Goal: Download file/media

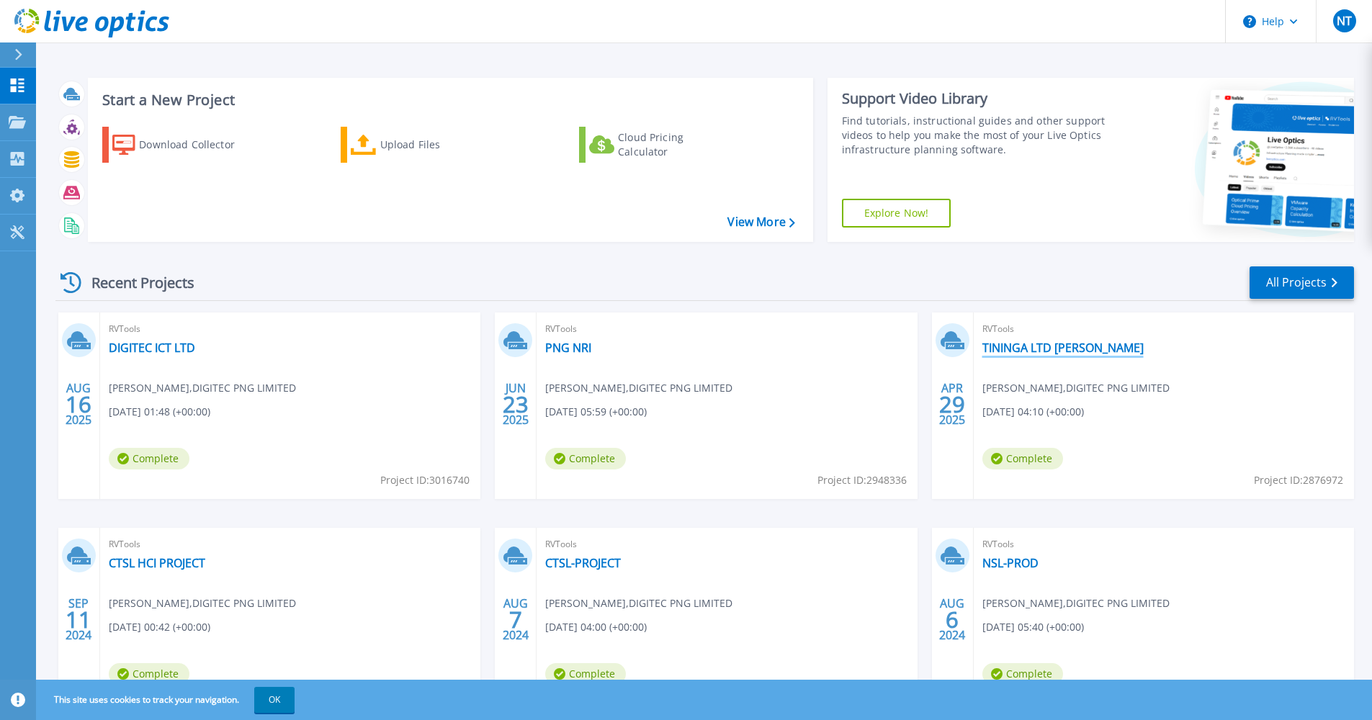
click at [1035, 344] on link "TININGA LTD [PERSON_NAME]" at bounding box center [1062, 348] width 161 height 14
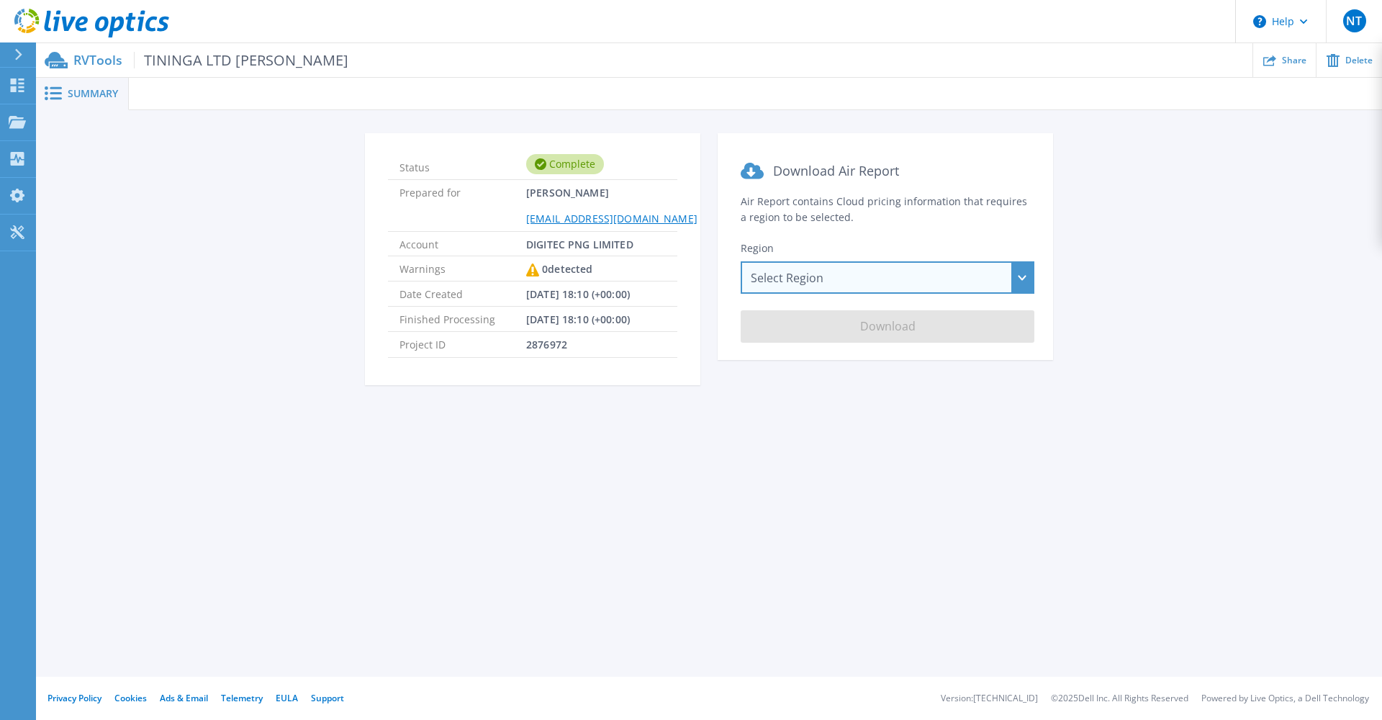
click at [867, 278] on div "Select Region Asia Pacific (Hong Kong) Asia Pacific (Mumbai) Asia Pacific (Seou…" at bounding box center [888, 277] width 294 height 32
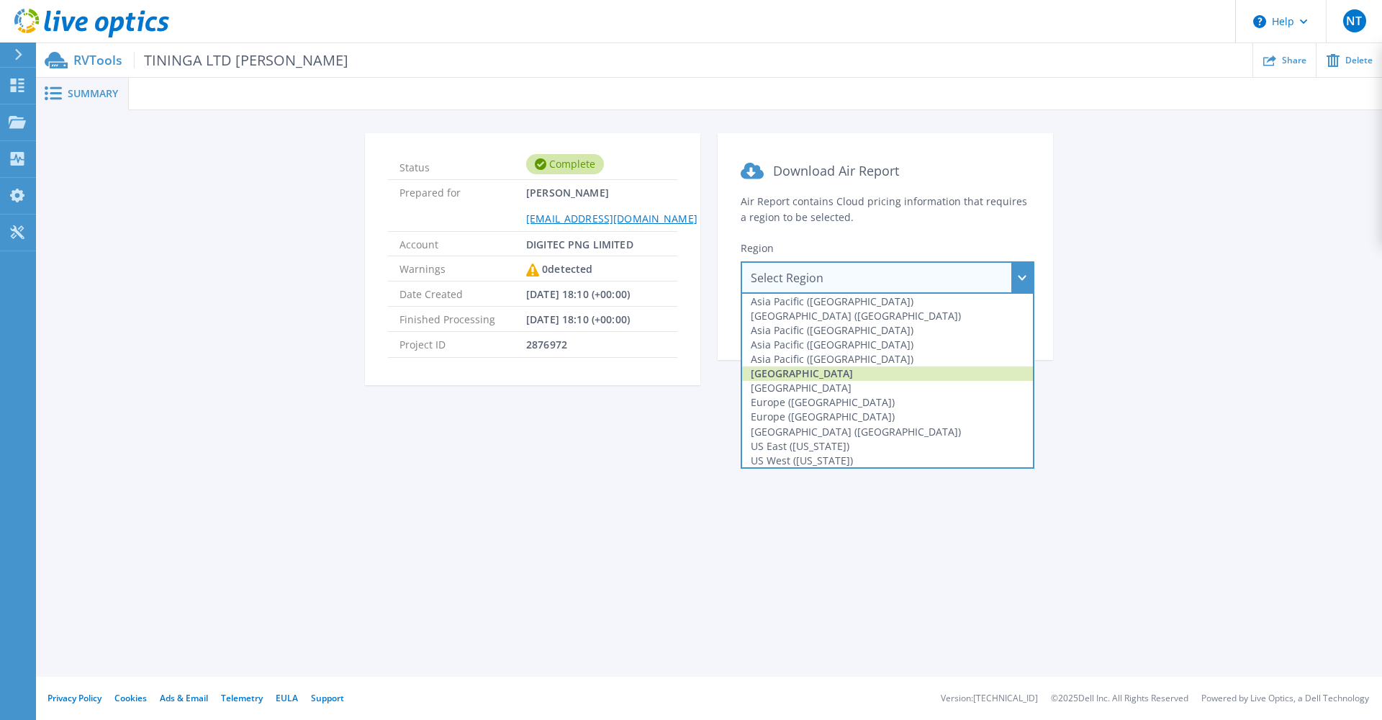
click at [819, 374] on div "Australia" at bounding box center [887, 373] width 291 height 14
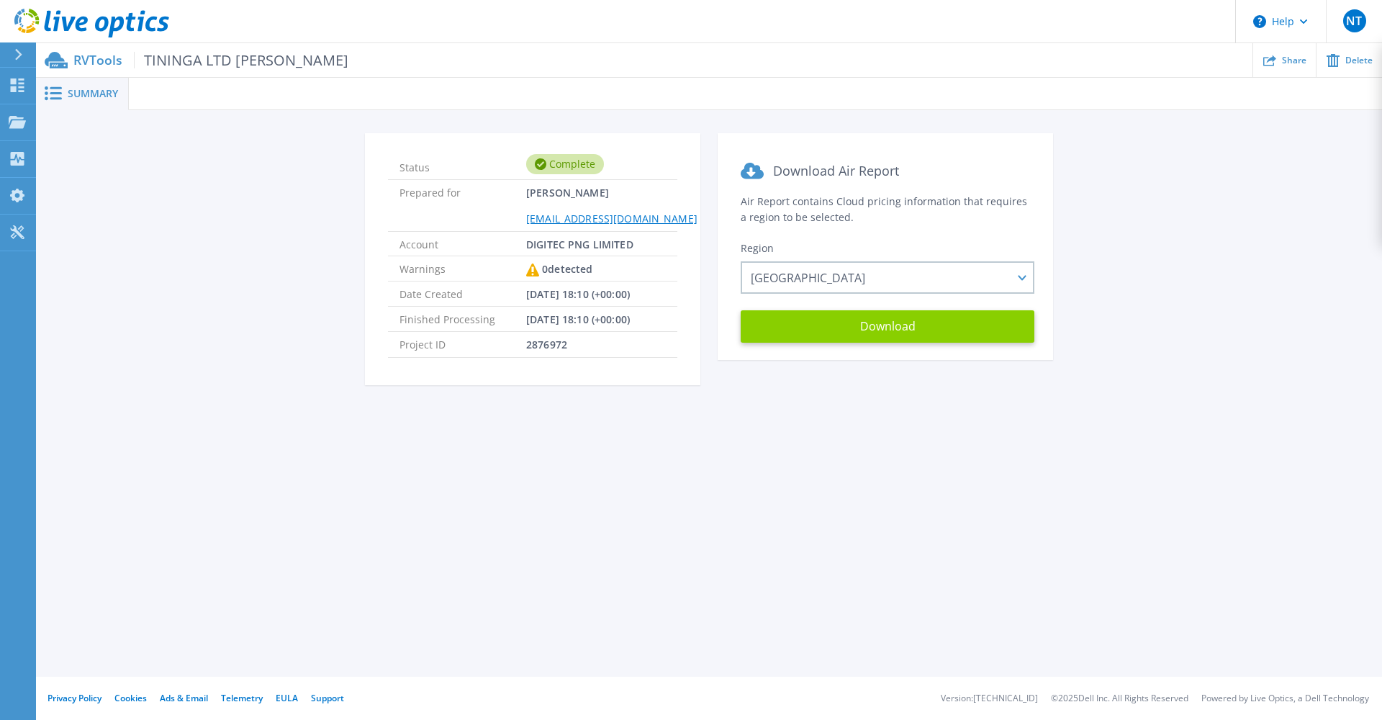
click at [849, 338] on button "Download" at bounding box center [888, 326] width 294 height 32
